Goal: Task Accomplishment & Management: Use online tool/utility

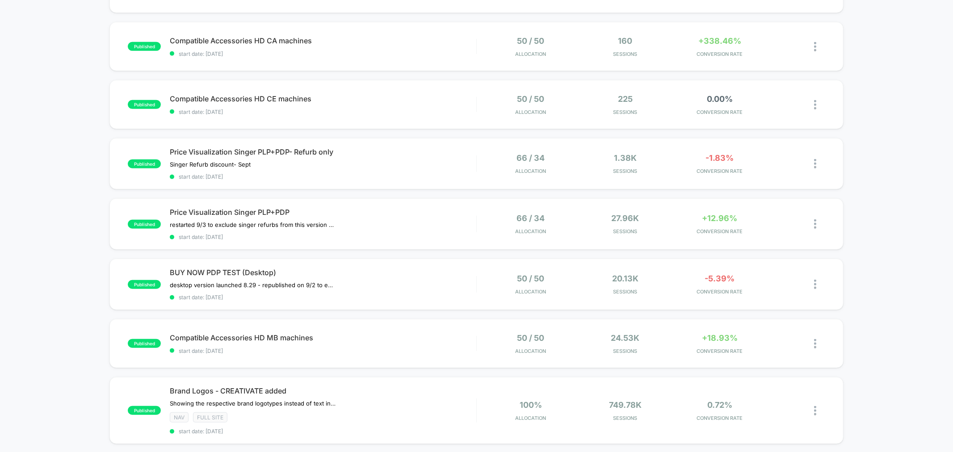
scroll to position [393, 0]
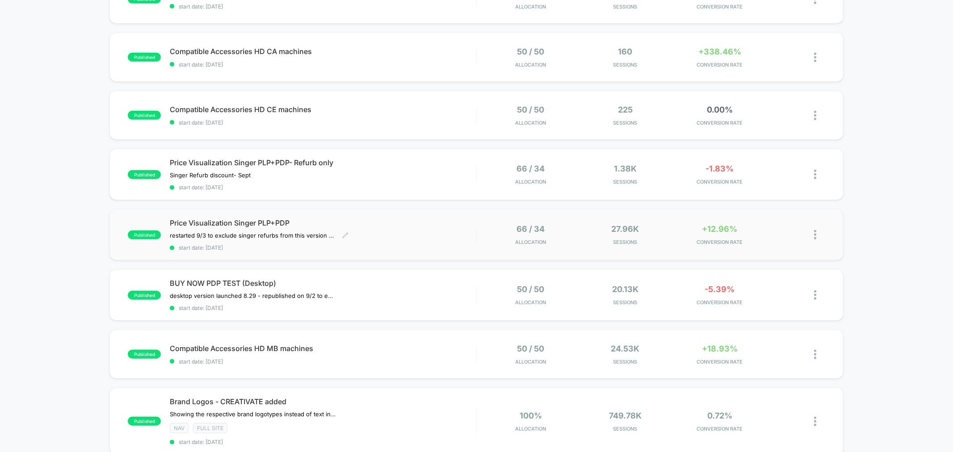
drag, startPoint x: 427, startPoint y: 234, endPoint x: 423, endPoint y: 238, distance: 5.7
click at [424, 237] on div "Price Visualization Singer PLP+PDP restarted 9/3 to exclude singer refurbs from…" at bounding box center [323, 234] width 306 height 33
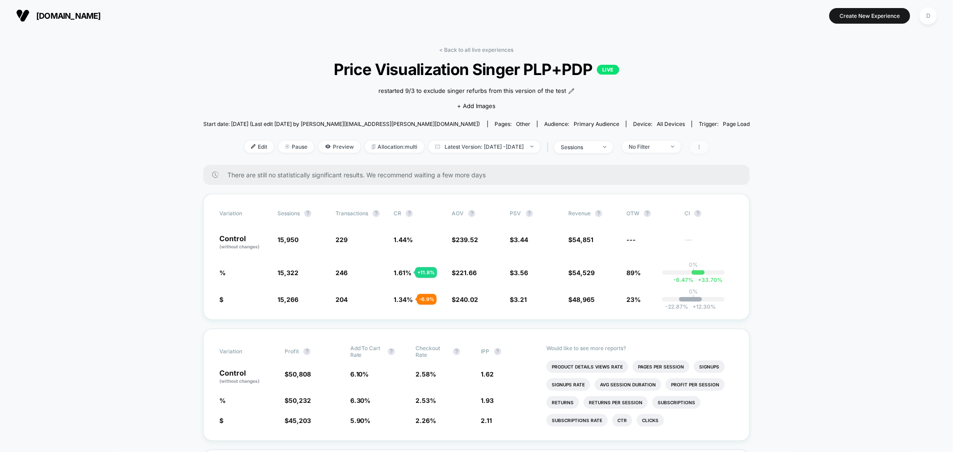
click at [702, 145] on icon at bounding box center [698, 146] width 5 height 5
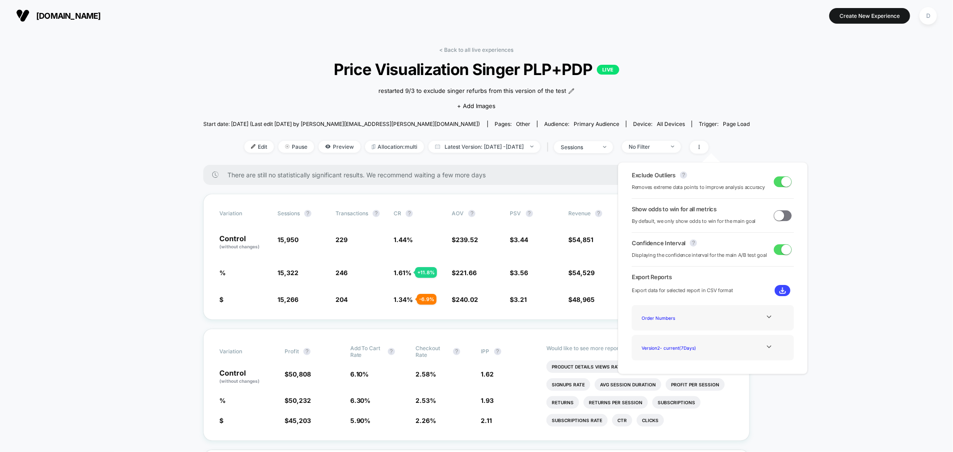
click at [782, 291] on button at bounding box center [783, 290] width 16 height 11
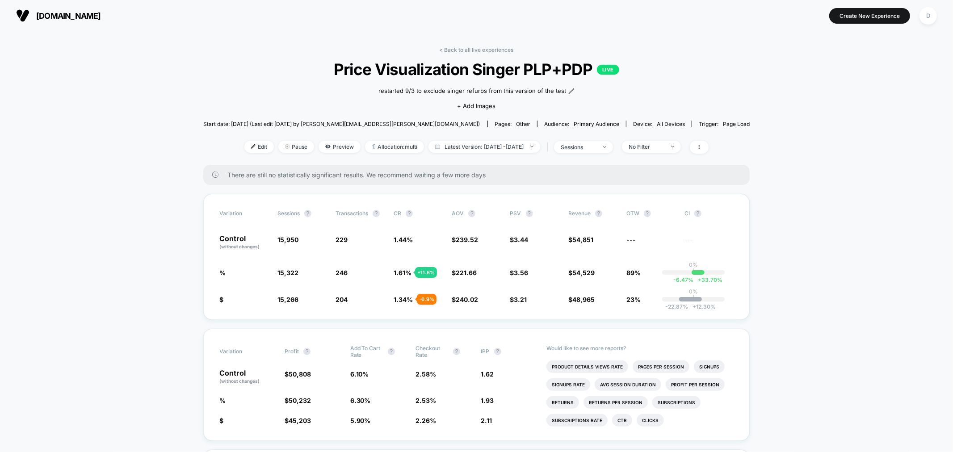
click at [468, 52] on link "< Back to all live experiences" at bounding box center [477, 49] width 74 height 7
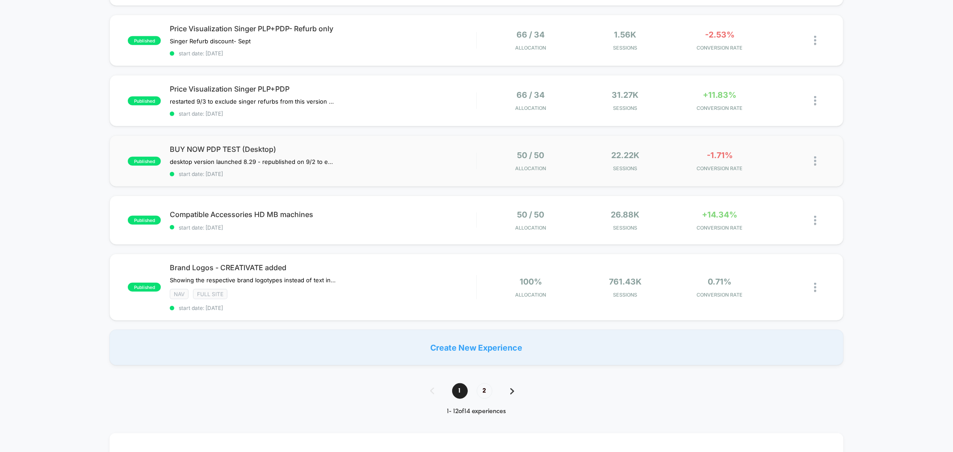
scroll to position [529, 0]
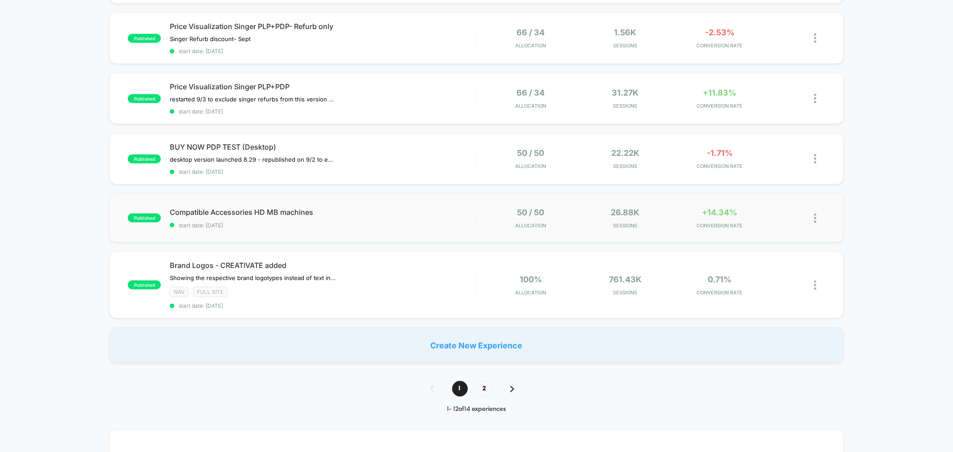
click at [337, 230] on div "published Compatible Accessories HD MB machines start date: 9/2/2025 50 / 50 Al…" at bounding box center [475, 217] width 733 height 49
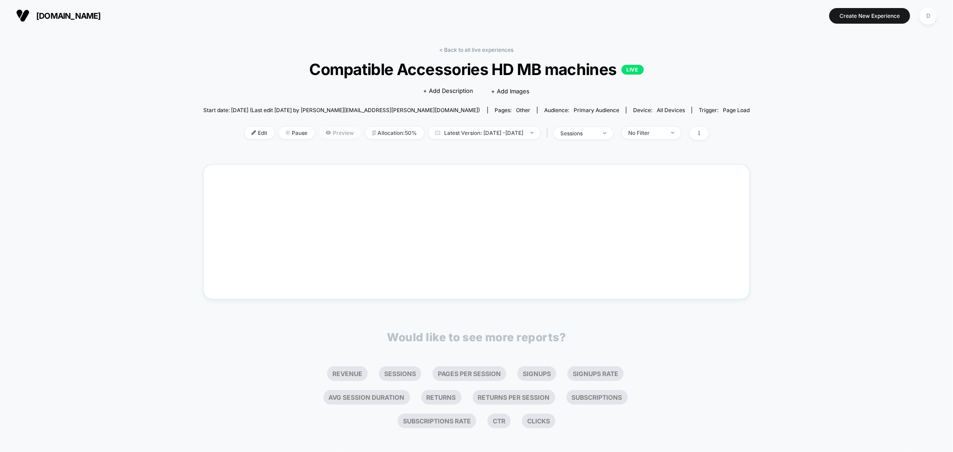
click at [319, 135] on span "Preview" at bounding box center [340, 133] width 42 height 12
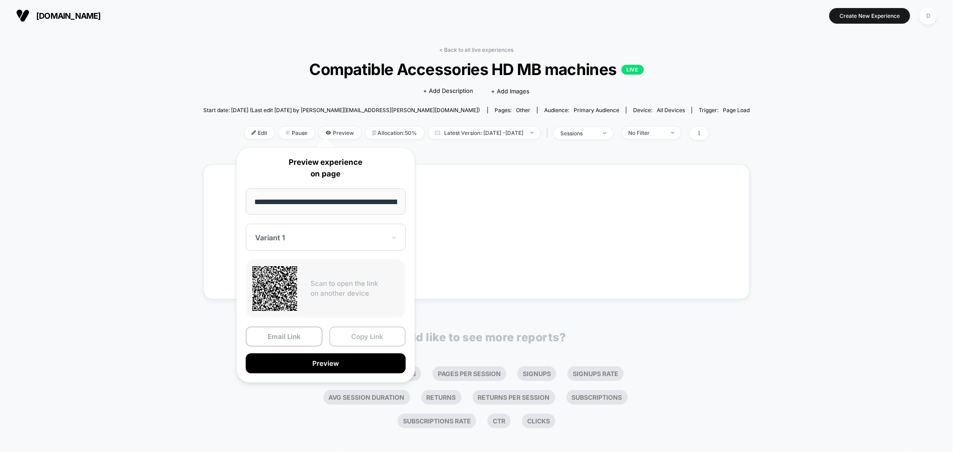
click at [376, 329] on button "Copy Link" at bounding box center [367, 337] width 77 height 20
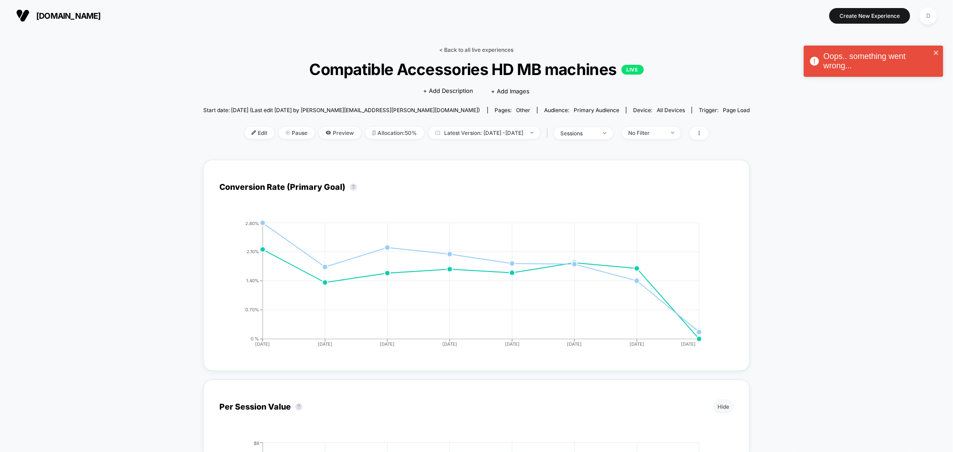
click at [453, 48] on link "< Back to all live experiences" at bounding box center [477, 49] width 74 height 7
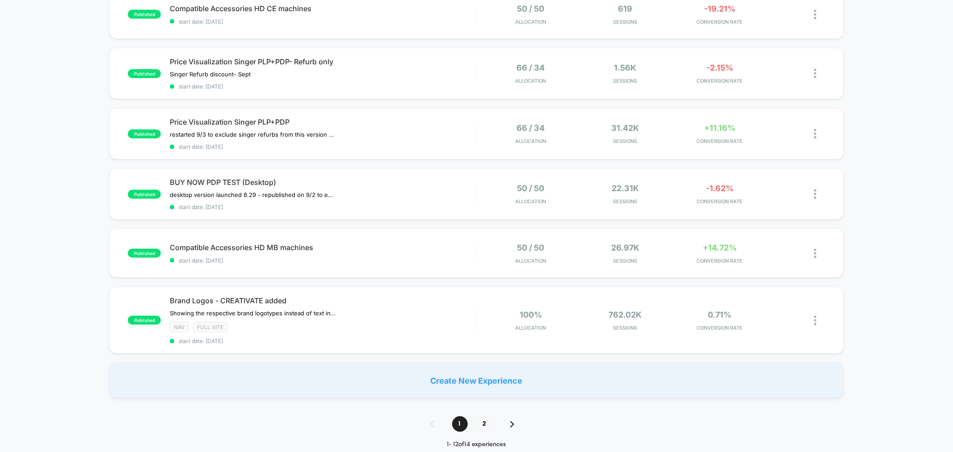
scroll to position [496, 0]
click at [481, 417] on span "2" at bounding box center [485, 422] width 16 height 16
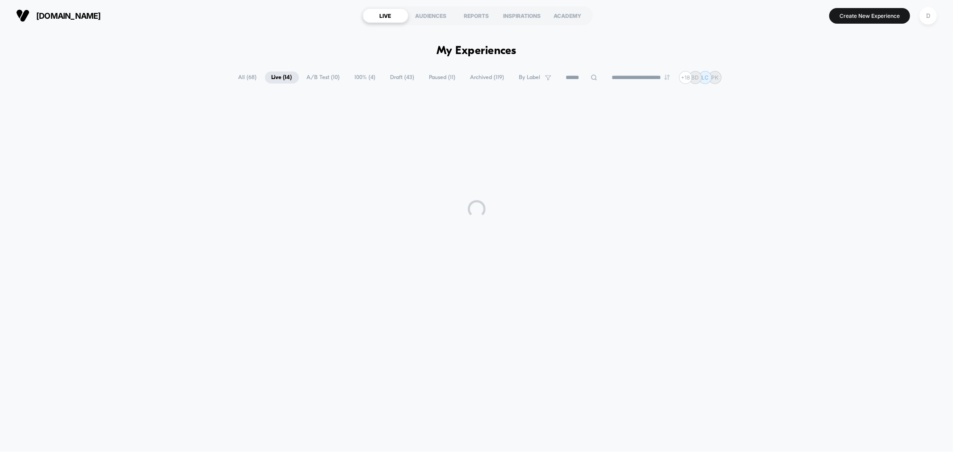
scroll to position [0, 0]
